Goal: Information Seeking & Learning: Learn about a topic

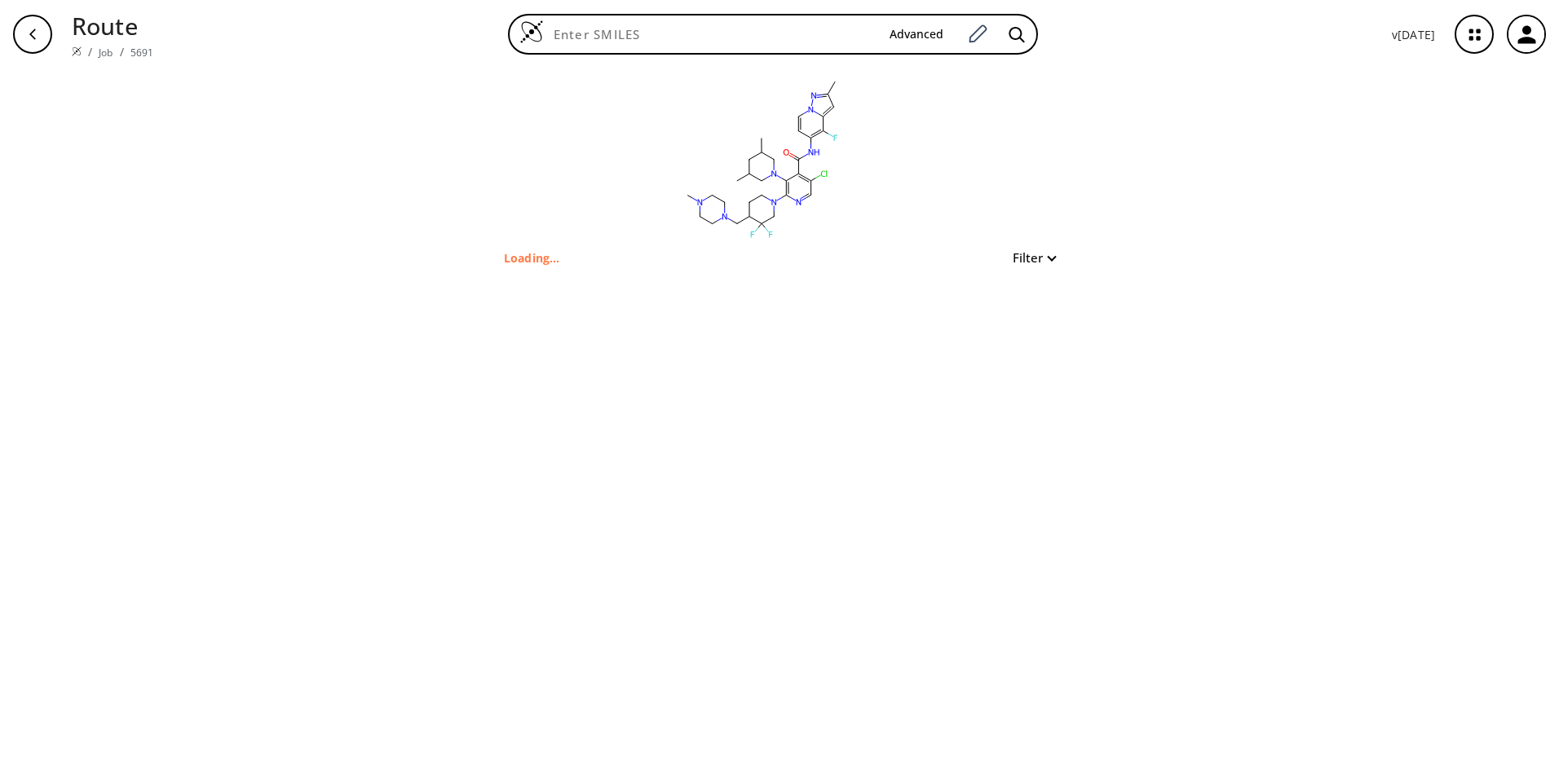
type input "Cc1cc2c(F)c(NC(=O)c3c(Cl)cnc(N4CCC(CN5CCN(C)CC5)C(F)(F)C4)c3N3CC(C)CC(C)C3)ccn2…"
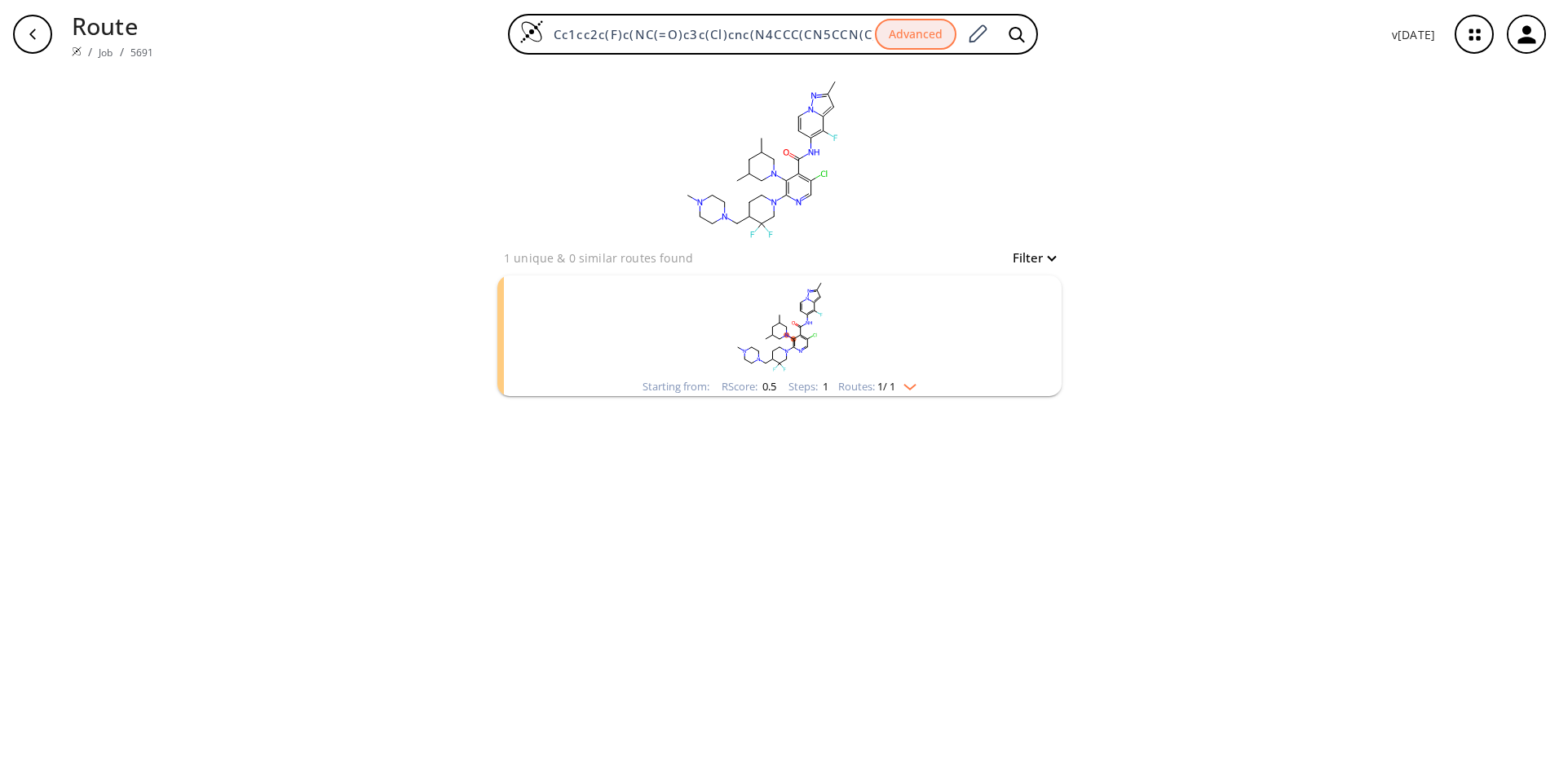
click at [910, 388] on img "clusters" at bounding box center [906, 384] width 21 height 13
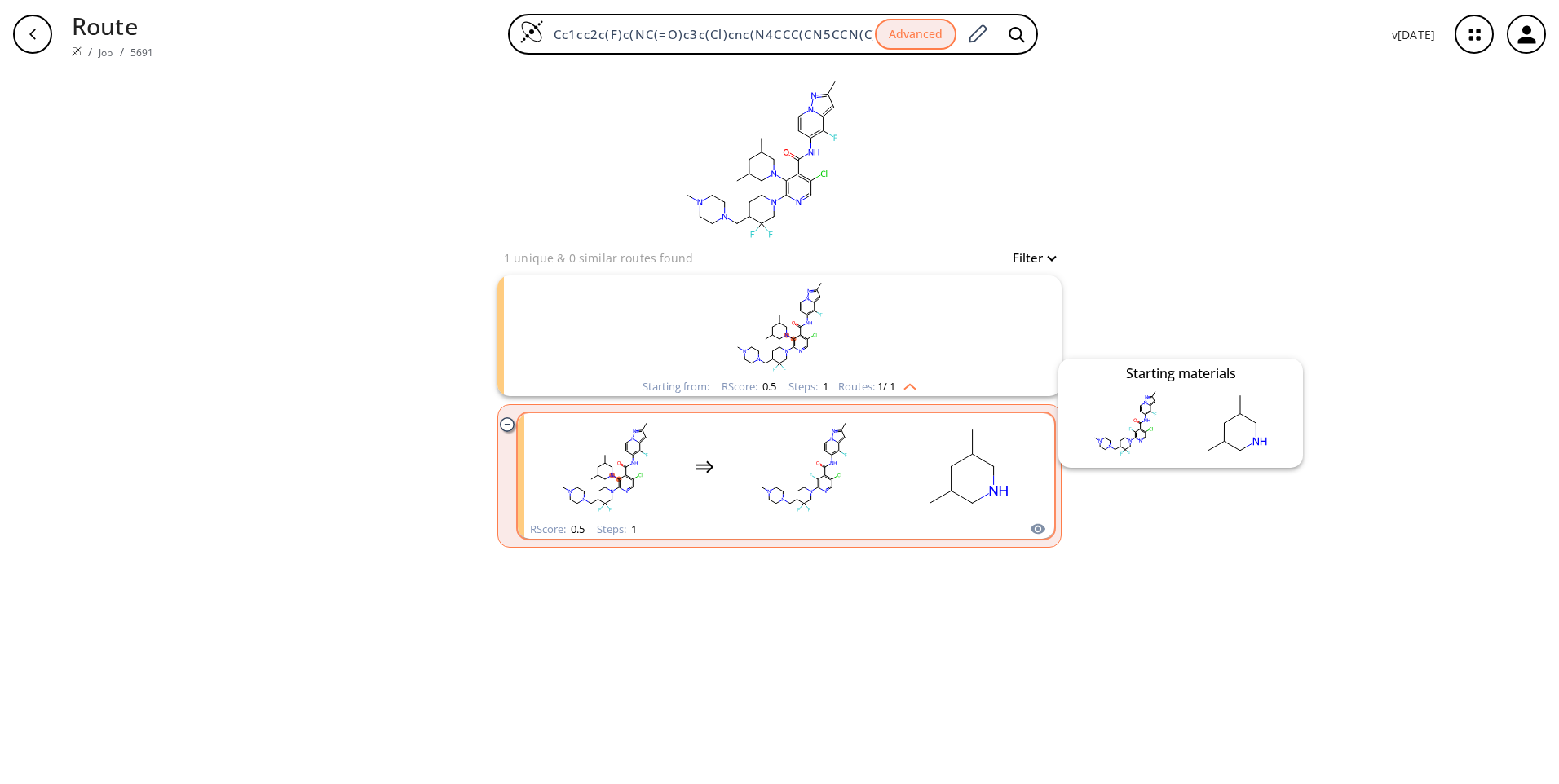
click at [1038, 528] on icon "clusters" at bounding box center [1038, 529] width 15 height 11
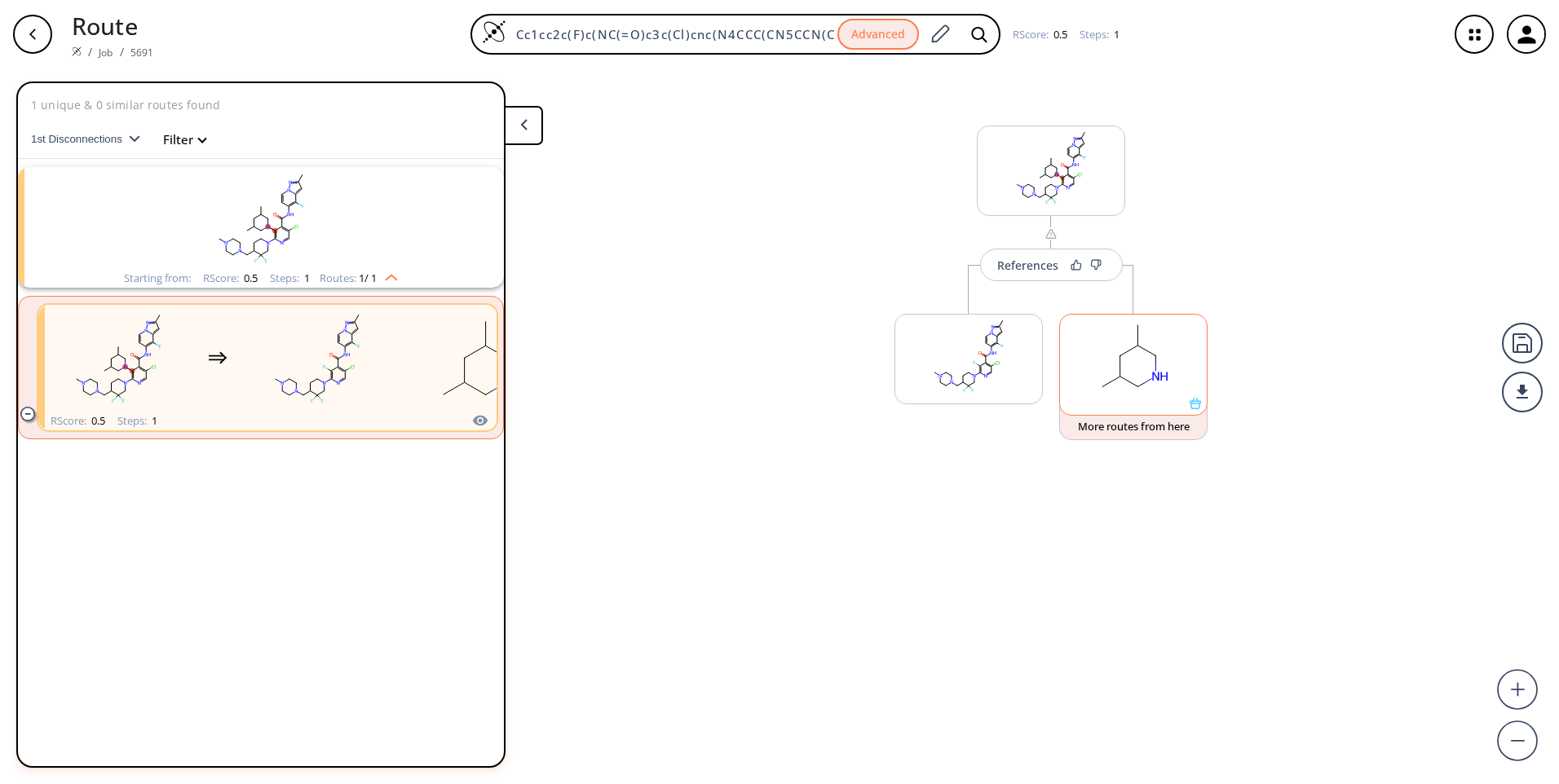
click at [1199, 408] on icon at bounding box center [1196, 404] width 12 height 12
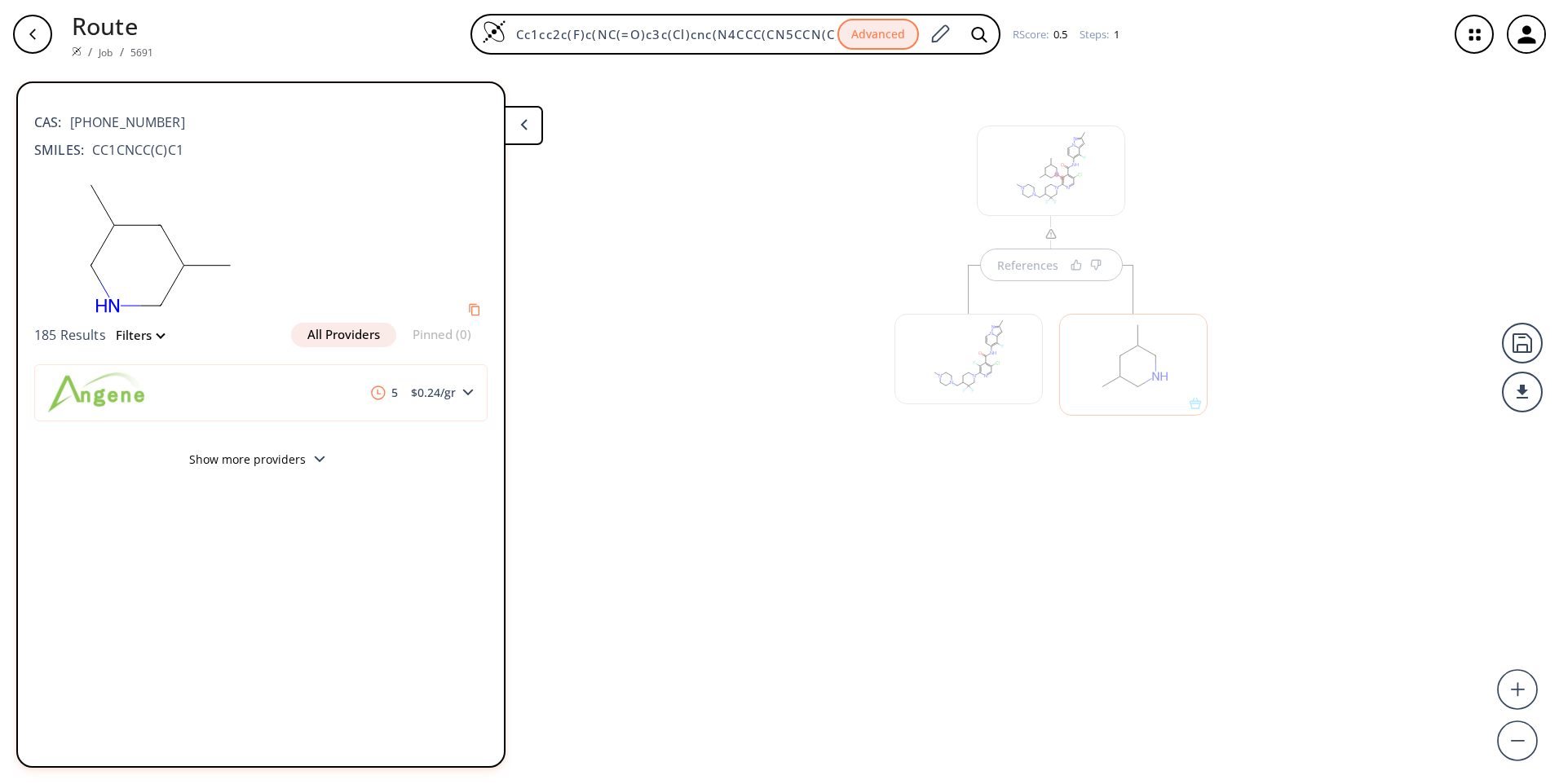
click at [269, 453] on button "Show more providers" at bounding box center [261, 461] width 453 height 39
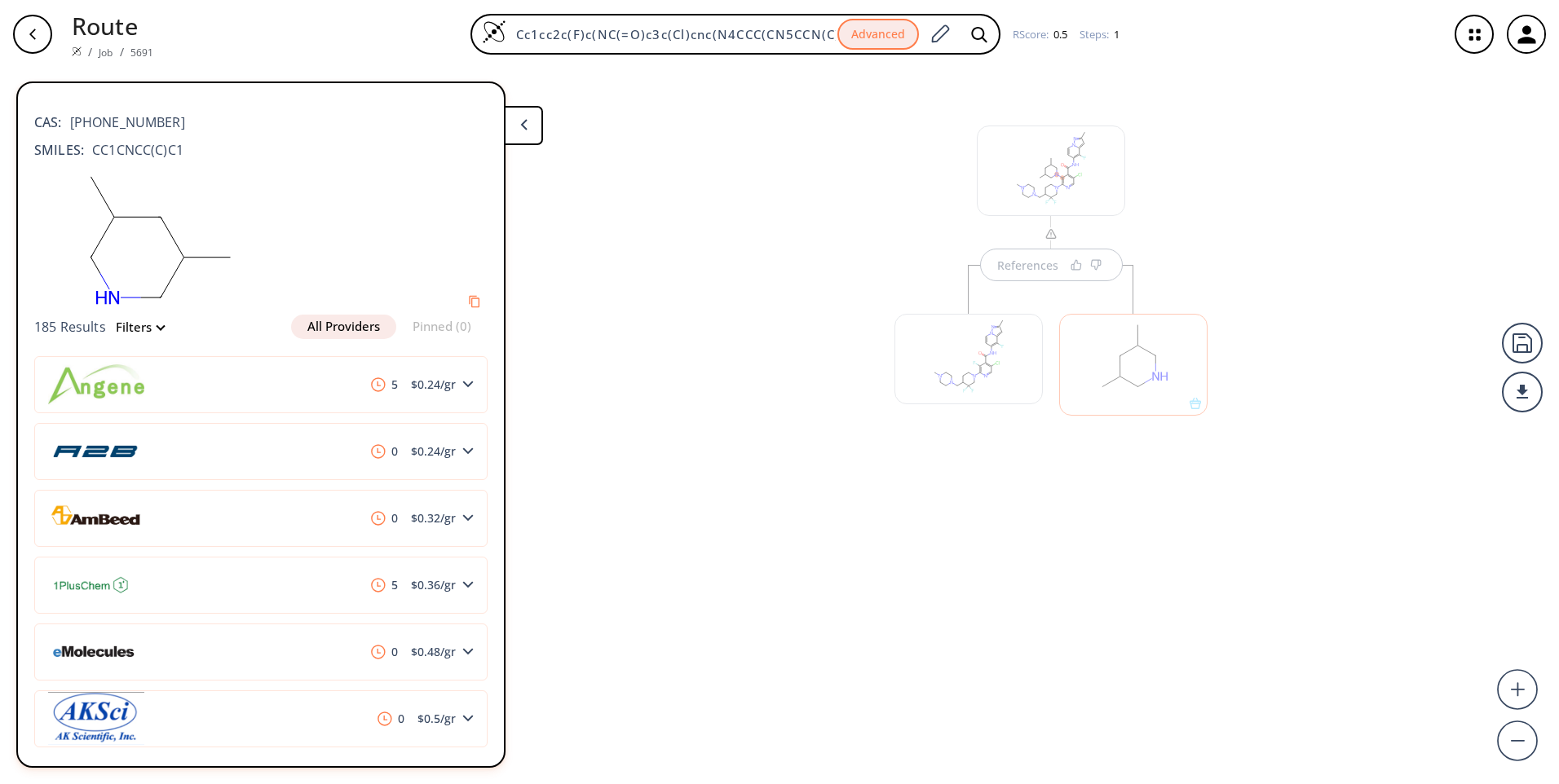
click at [1234, 205] on div "References" at bounding box center [780, 419] width 1559 height 703
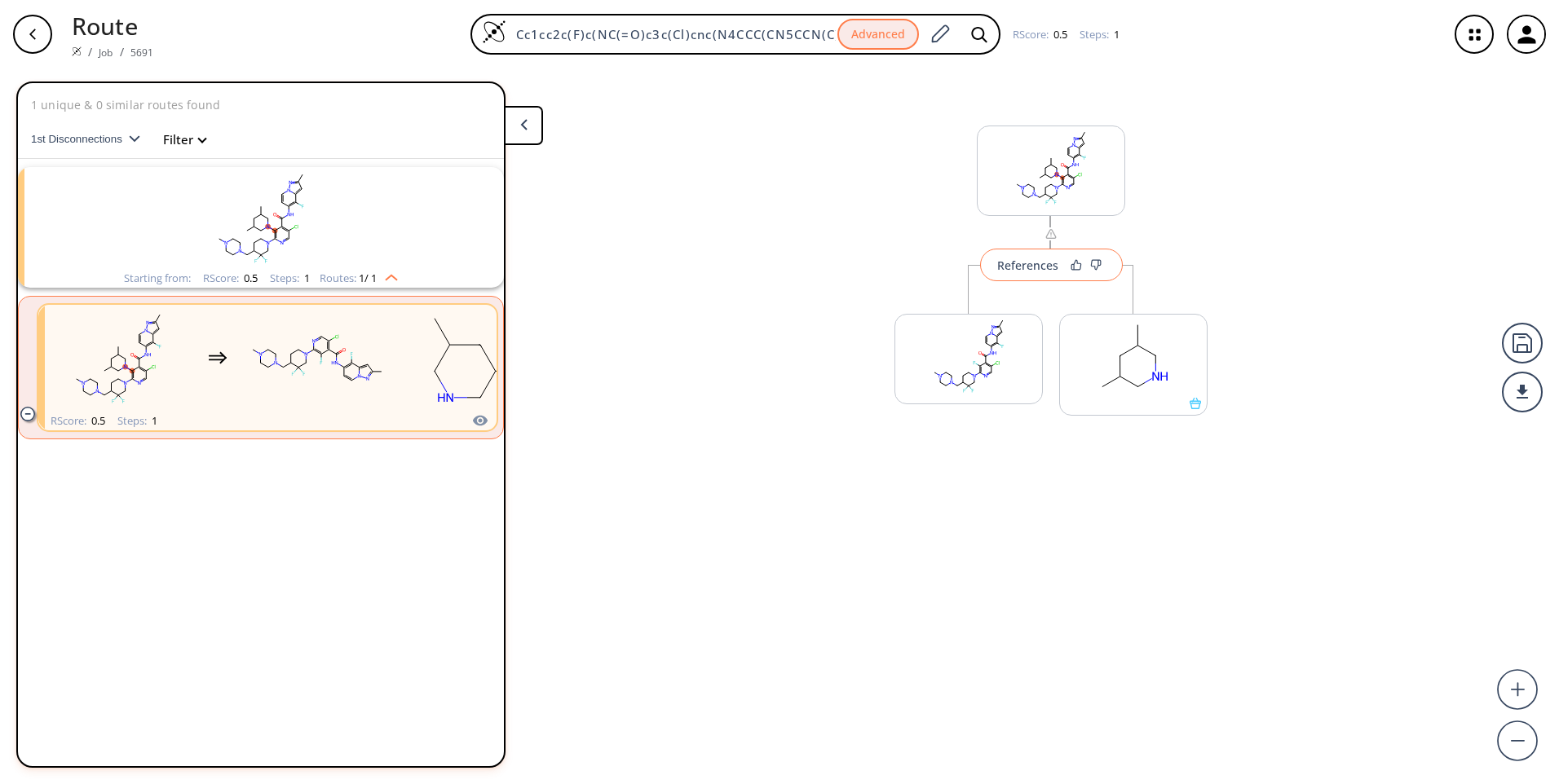
click at [1021, 279] on button "References" at bounding box center [1052, 265] width 143 height 33
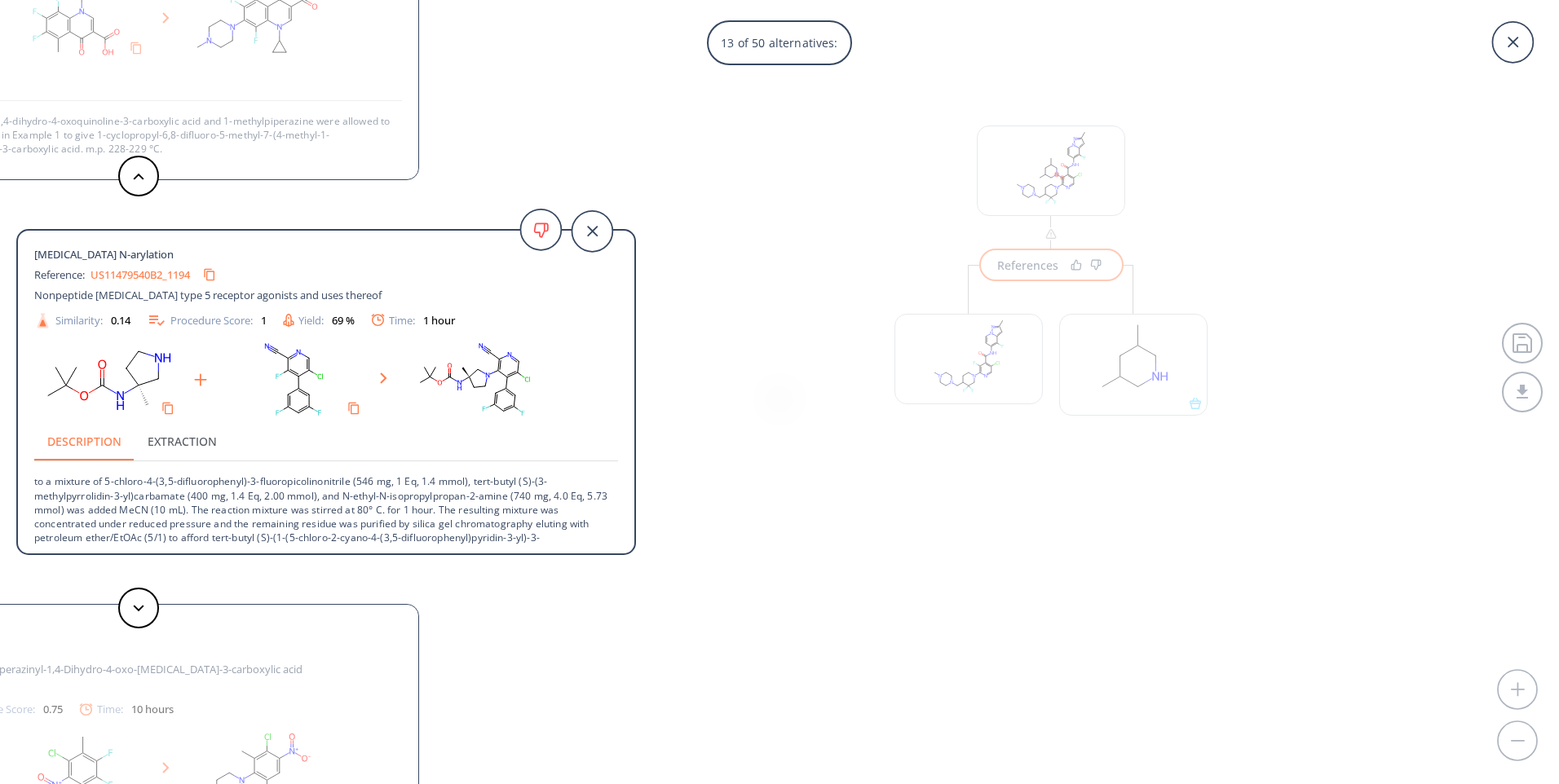
scroll to position [16, 0]
